Goal: Task Accomplishment & Management: Manage account settings

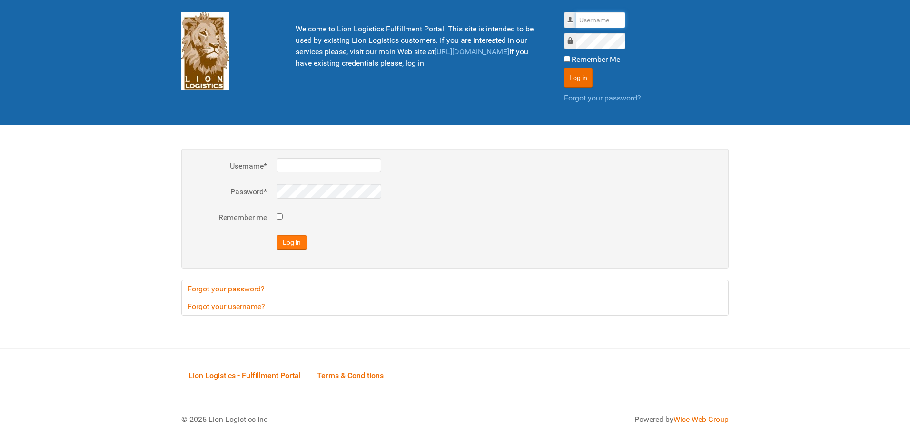
type input "al"
click at [292, 242] on button "Log in" at bounding box center [291, 242] width 30 height 14
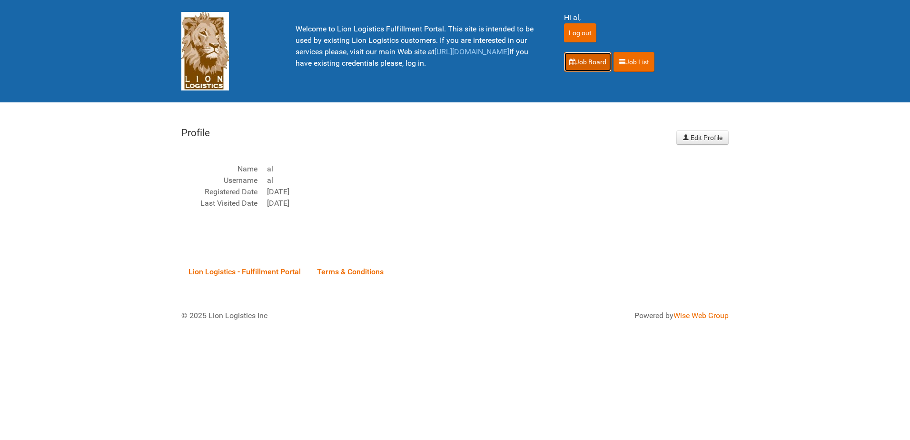
click at [592, 57] on link "Job Board" at bounding box center [588, 62] width 48 height 20
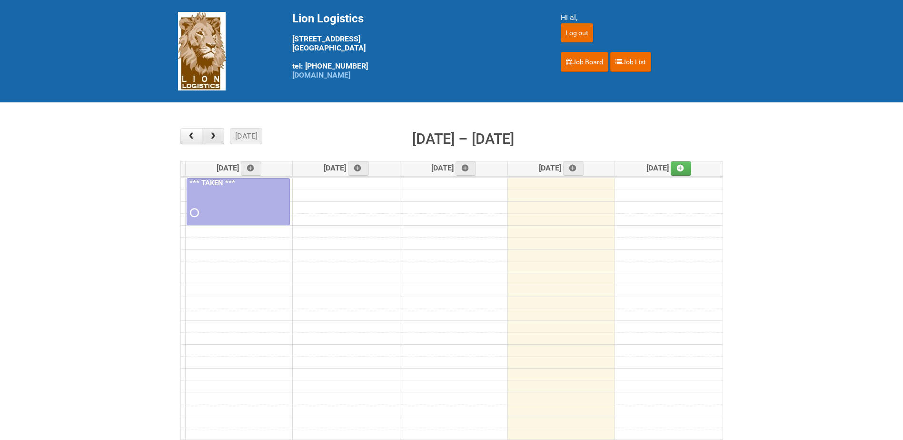
click at [215, 137] on span "button" at bounding box center [212, 136] width 9 height 8
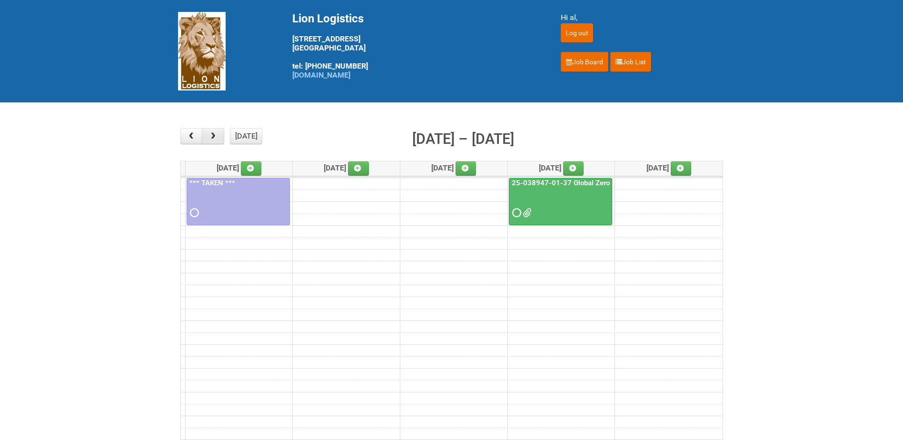
click at [215, 137] on span "button" at bounding box center [212, 136] width 9 height 8
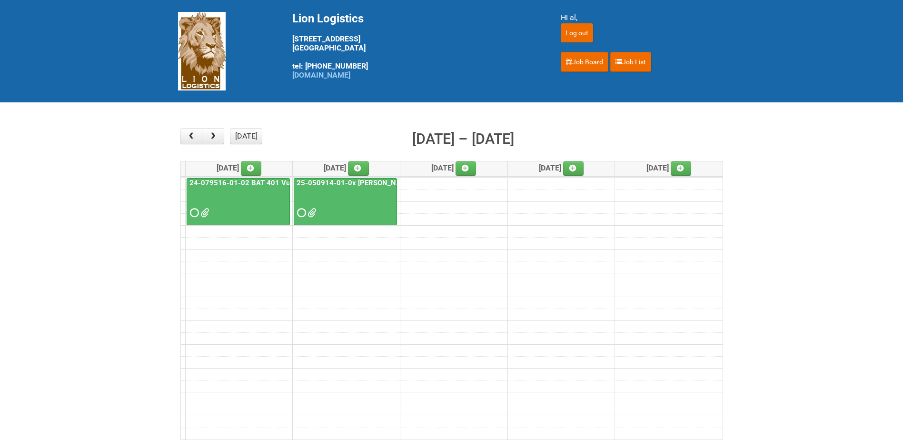
click at [245, 200] on div at bounding box center [237, 204] width 101 height 31
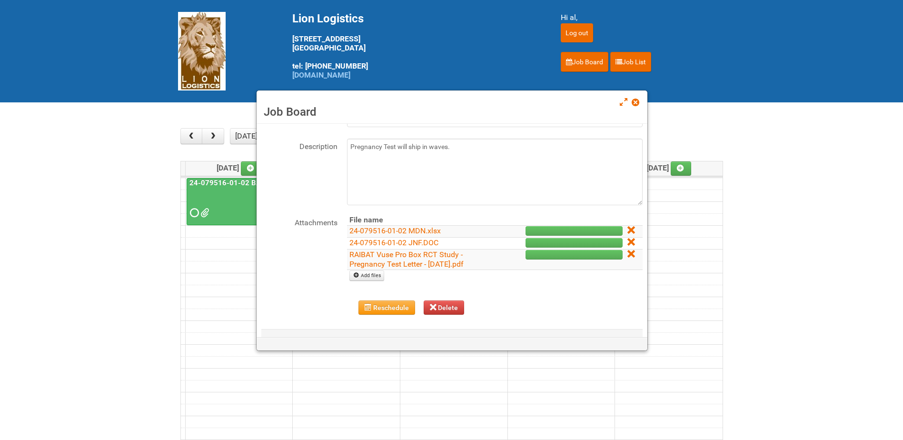
scroll to position [79, 0]
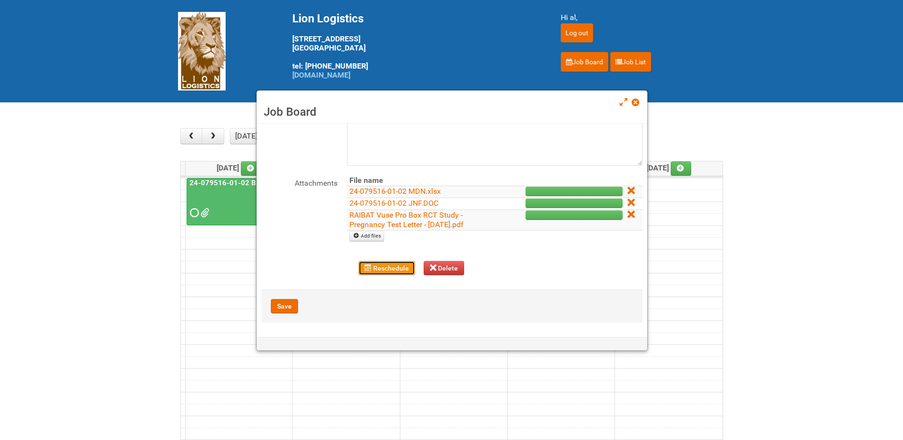
click at [381, 266] on button "Reschedule" at bounding box center [386, 268] width 57 height 14
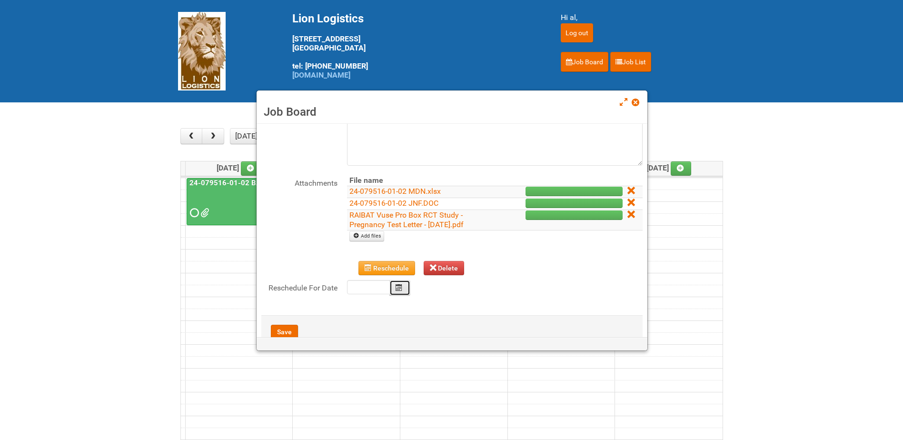
click at [395, 288] on button "Calendar" at bounding box center [399, 288] width 21 height 16
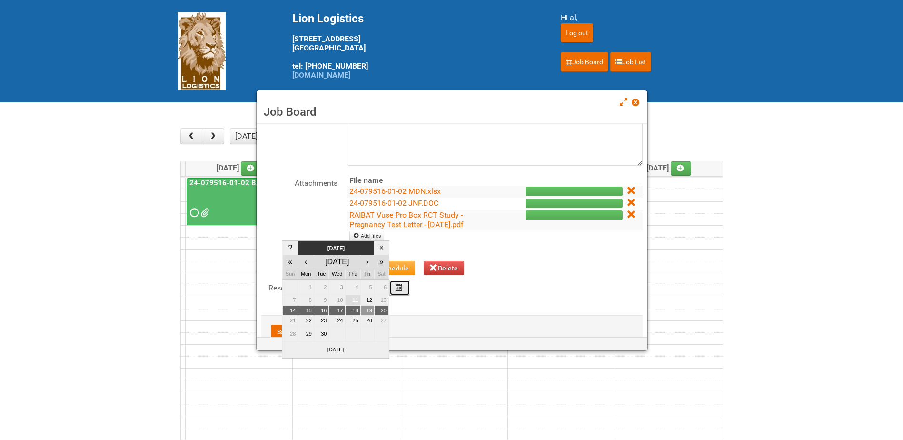
click at [366, 311] on td "19" at bounding box center [367, 310] width 14 height 10
type input "2025-09-19"
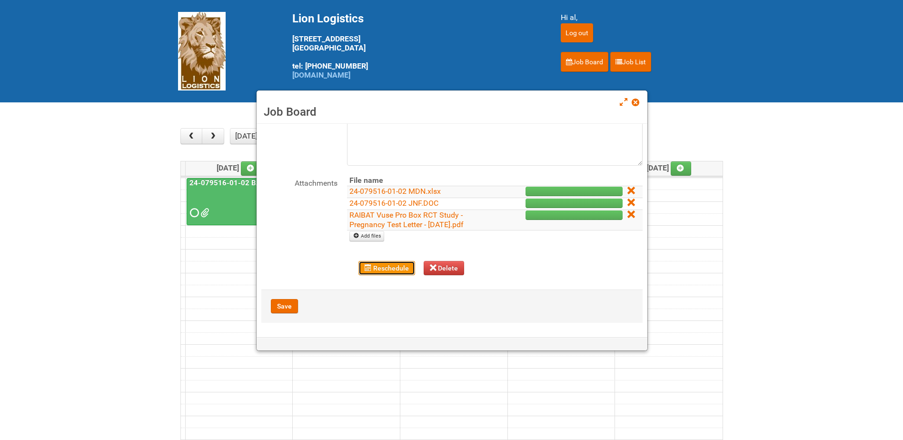
click at [393, 264] on button "Reschedule" at bounding box center [386, 268] width 57 height 14
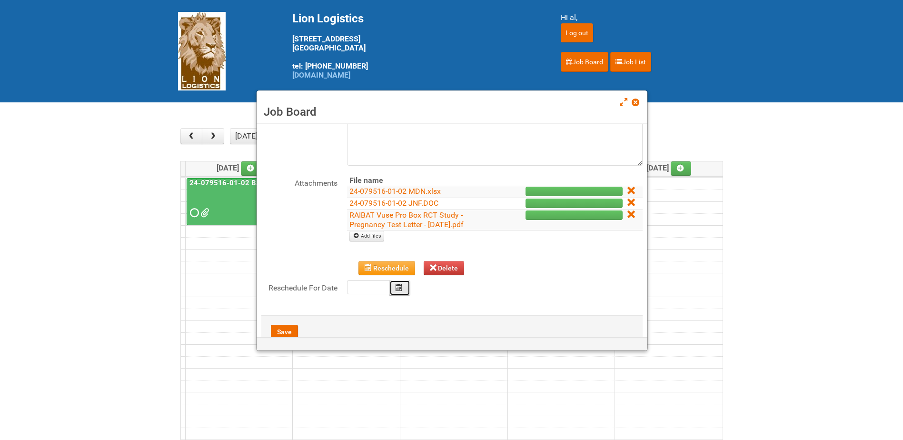
click at [401, 287] on icon "Calendar" at bounding box center [398, 287] width 7 height 7
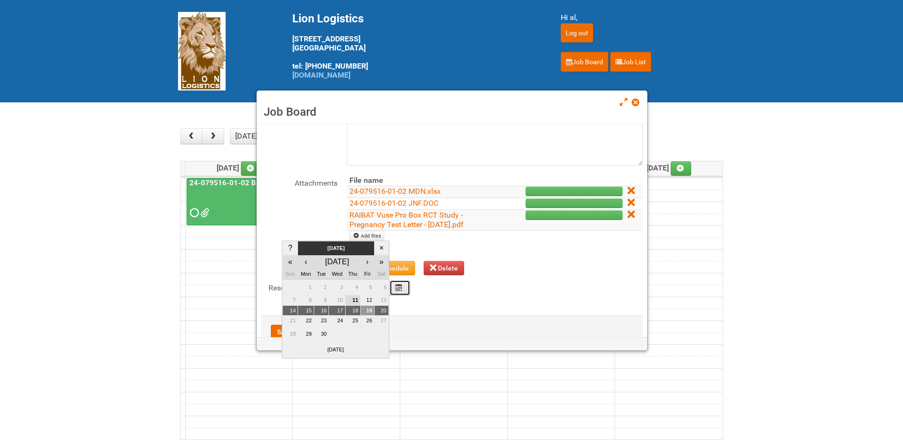
click at [368, 311] on td "19" at bounding box center [367, 310] width 14 height 10
type input "2025-09-19"
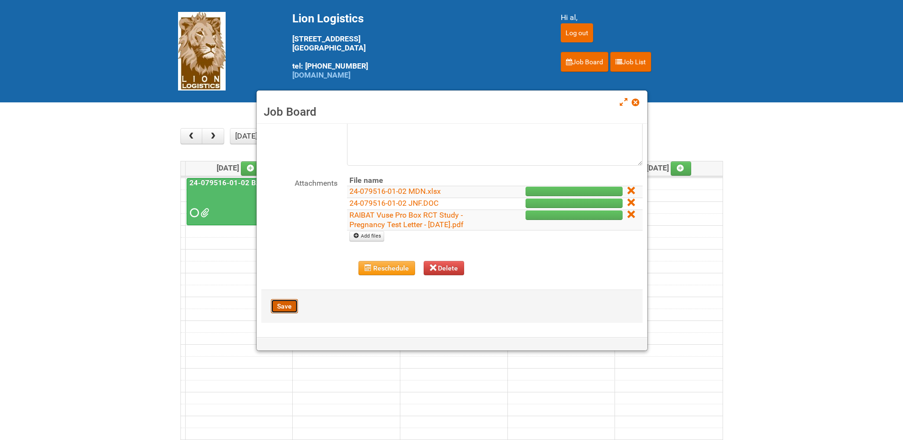
click at [286, 306] on button "Save" at bounding box center [284, 306] width 27 height 14
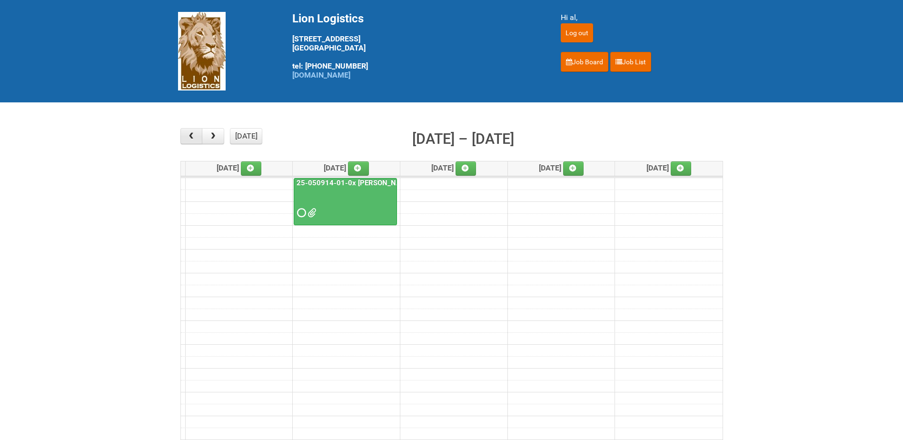
click at [192, 138] on span "button" at bounding box center [191, 136] width 9 height 8
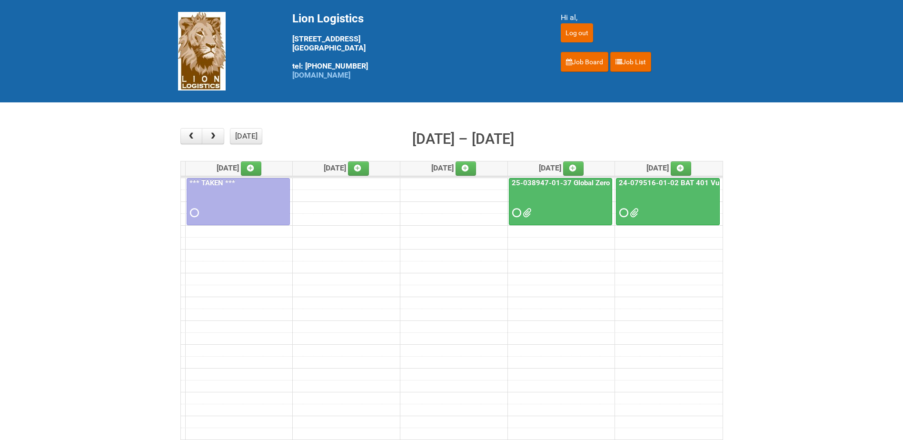
click at [658, 195] on div at bounding box center [668, 204] width 102 height 31
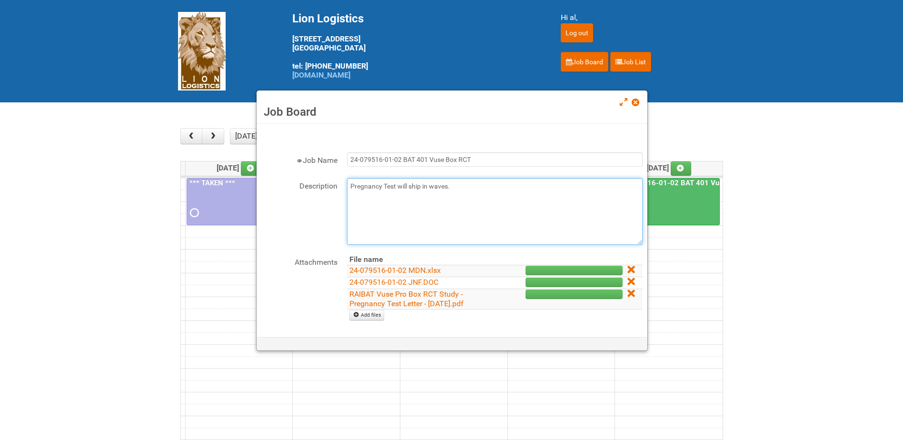
click at [433, 220] on textarea "Pregnancy Test will ship in waves." at bounding box center [495, 211] width 296 height 67
click at [474, 190] on textarea "Pregnancy Test will ship in waves." at bounding box center [495, 211] width 296 height 67
click at [370, 319] on link "Add files" at bounding box center [366, 315] width 35 height 10
type input "C:\fakepath\24-079516-01-02 - LPF.xlsx"
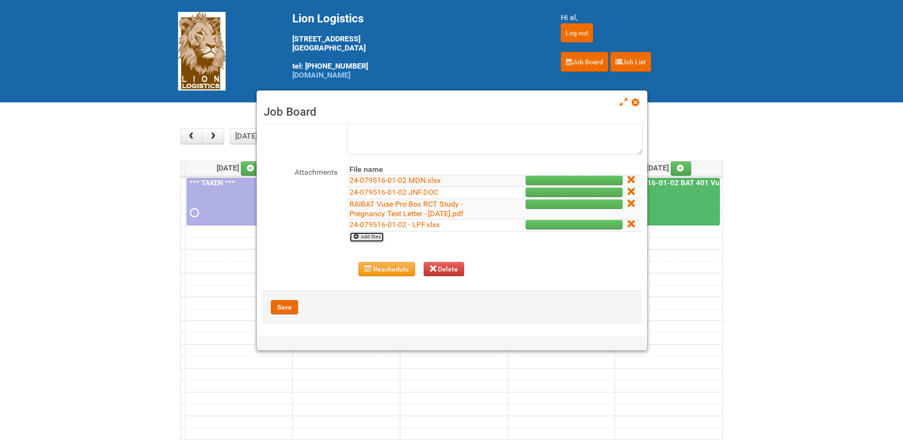
scroll to position [91, 0]
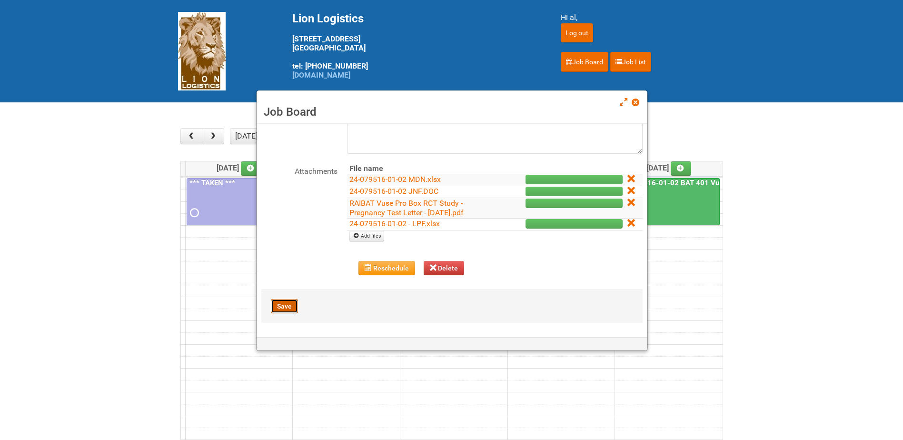
click at [281, 303] on button "Save" at bounding box center [284, 306] width 27 height 14
